Goal: Transaction & Acquisition: Purchase product/service

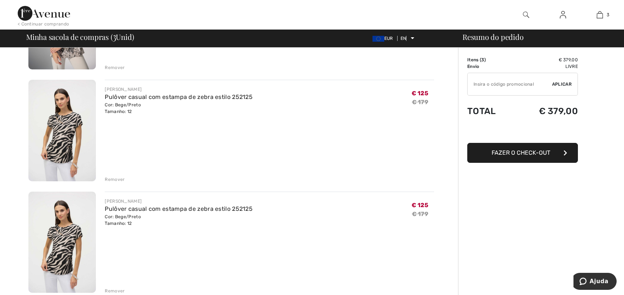
scroll to position [139, 0]
click at [117, 291] on font "Remover" at bounding box center [115, 291] width 20 height 5
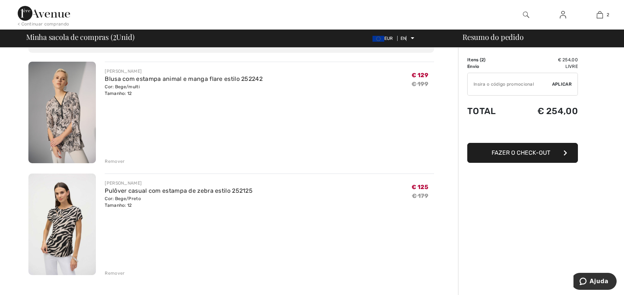
scroll to position [4, 0]
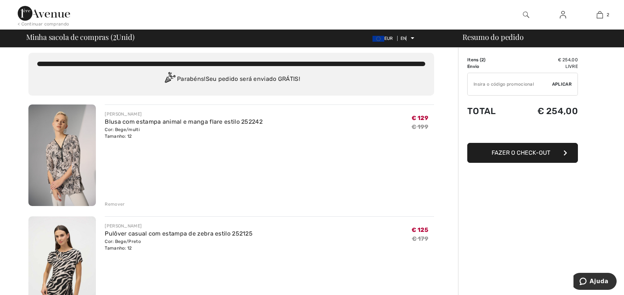
click at [563, 15] on img at bounding box center [563, 14] width 6 height 9
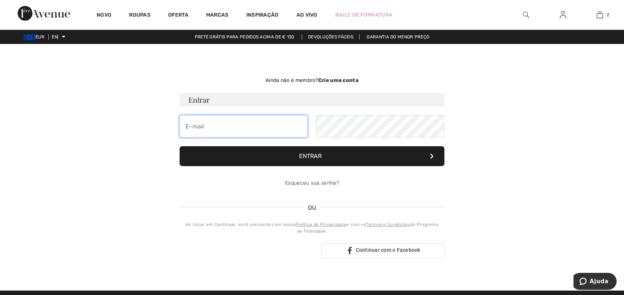
type input "[EMAIL_ADDRESS][DOMAIN_NAME]"
click at [310, 156] on font "Entrar" at bounding box center [310, 155] width 22 height 7
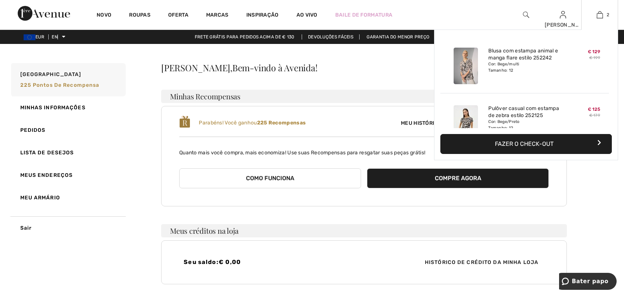
click at [534, 141] on font "Fazer o check-out" at bounding box center [524, 143] width 59 height 7
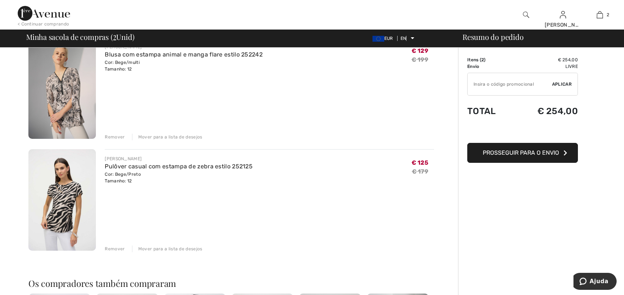
scroll to position [72, 0]
click at [68, 97] on img at bounding box center [61, 86] width 67 height 101
